Goal: Transaction & Acquisition: Purchase product/service

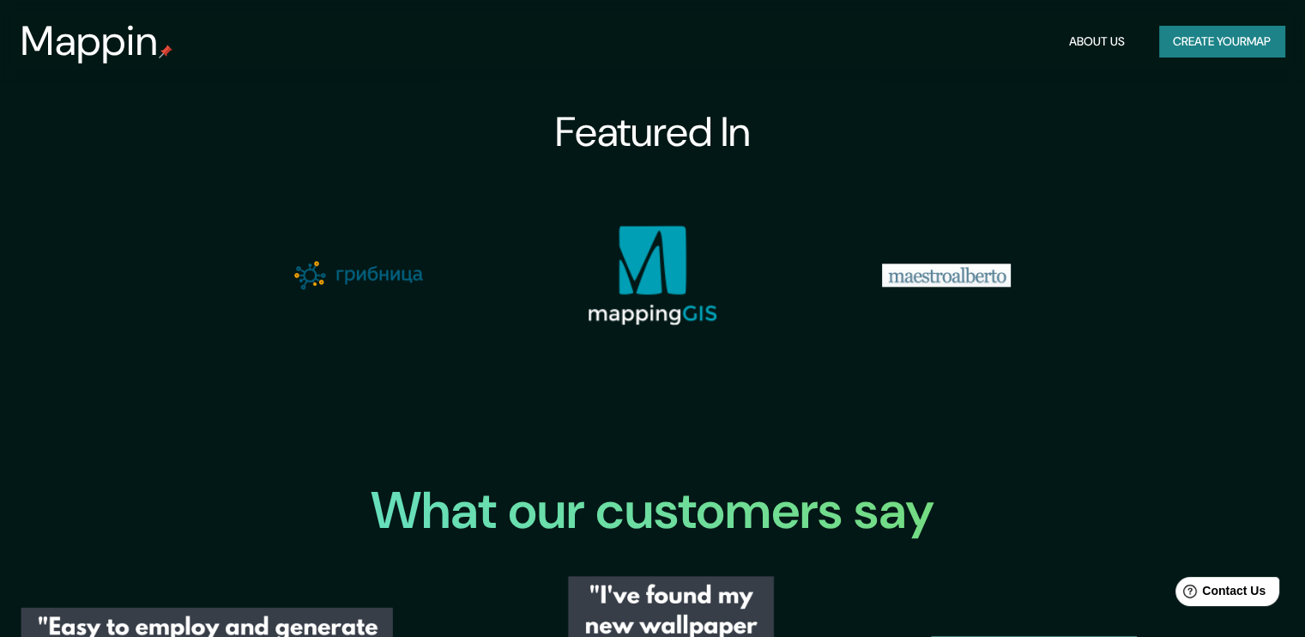
scroll to position [1601, 0]
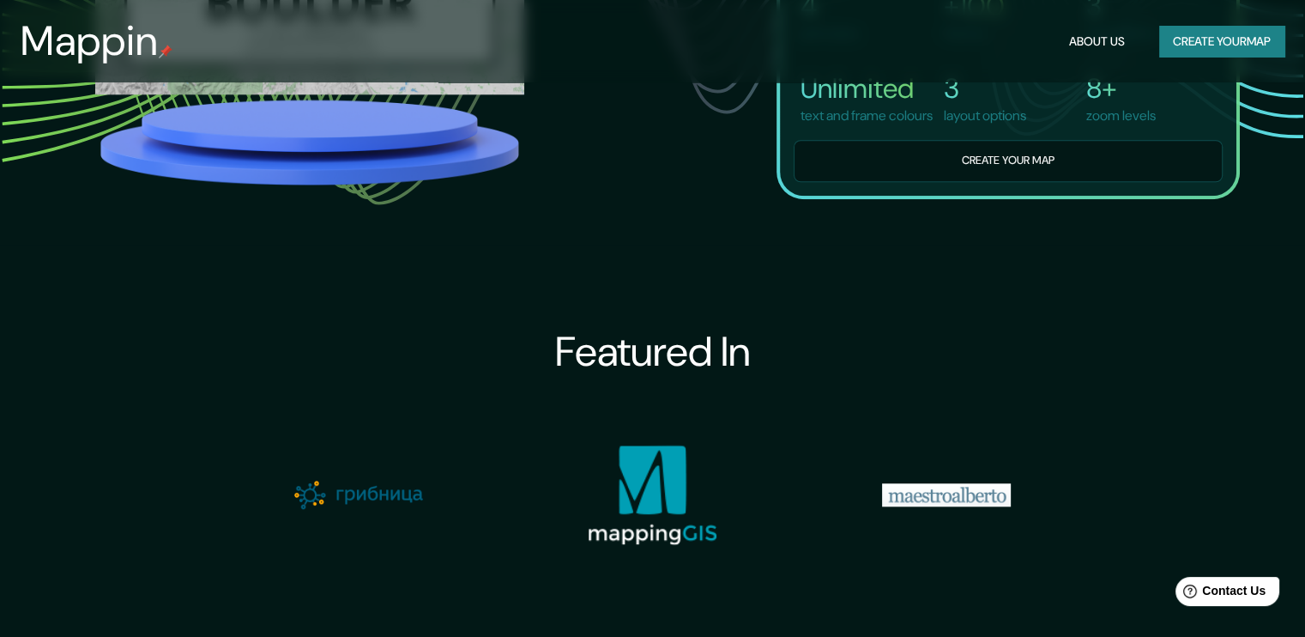
click at [1181, 45] on button "Create your map" at bounding box center [1221, 42] width 125 height 32
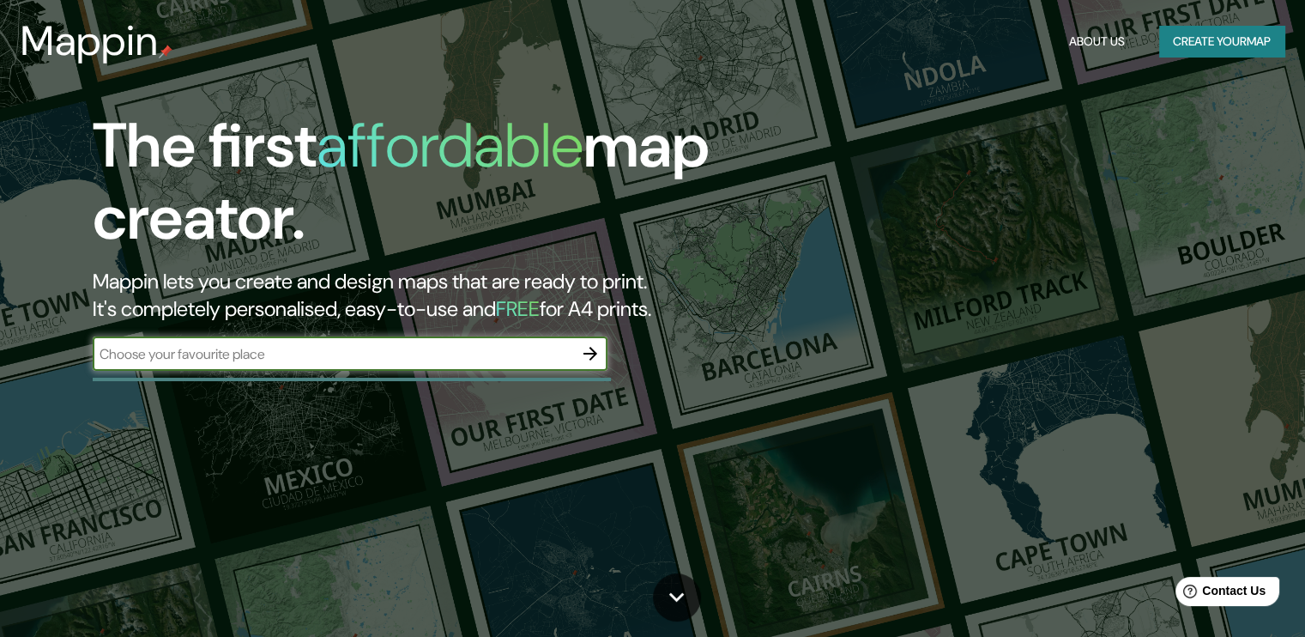
click at [587, 350] on icon "button" at bounding box center [590, 353] width 21 height 21
